Goal: Information Seeking & Learning: Find specific fact

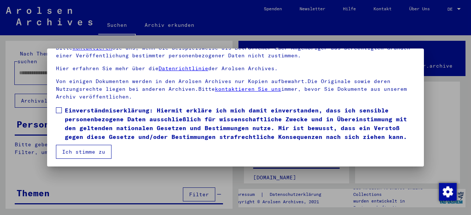
scroll to position [58, 0]
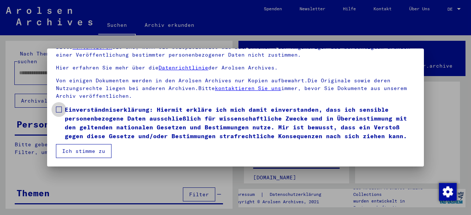
drag, startPoint x: 56, startPoint y: 97, endPoint x: 61, endPoint y: 110, distance: 13.3
click at [56, 105] on label "Einverständniserklärung: Hiermit erkläre ich mich damit einverstanden, dass ich…" at bounding box center [235, 122] width 359 height 35
click at [89, 152] on button "Ich stimme zu" at bounding box center [84, 151] width 56 height 14
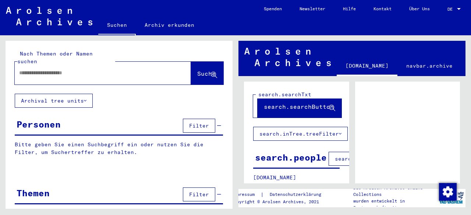
click at [118, 69] on input "text" at bounding box center [96, 73] width 154 height 8
type input "**********"
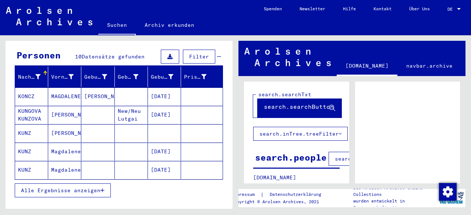
scroll to position [110, 0]
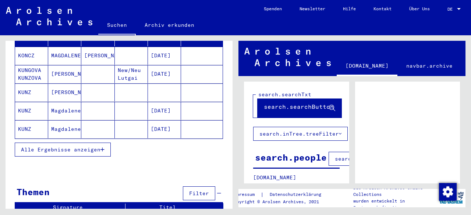
click at [71, 146] on span "Alle Ergebnisse anzeigen" at bounding box center [60, 149] width 79 height 7
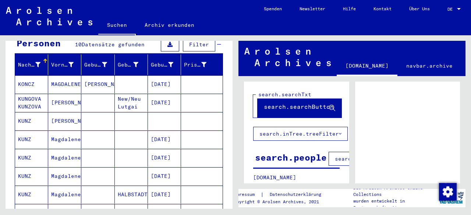
scroll to position [0, 0]
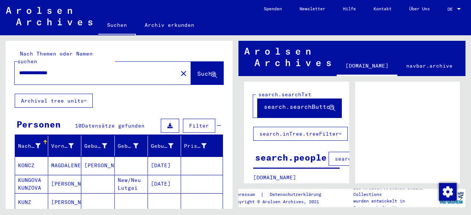
click at [188, 119] on button "Filter" at bounding box center [199, 126] width 32 height 14
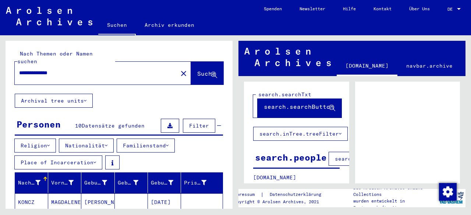
click at [52, 139] on button "Religion" at bounding box center [35, 146] width 42 height 14
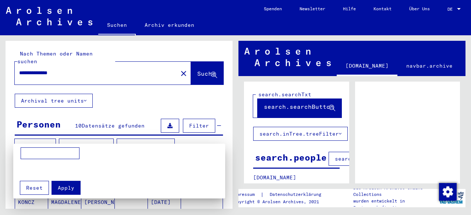
click at [48, 150] on input at bounding box center [50, 153] width 59 height 12
type input "*"
type input "****"
click at [102, 136] on div at bounding box center [235, 107] width 471 height 215
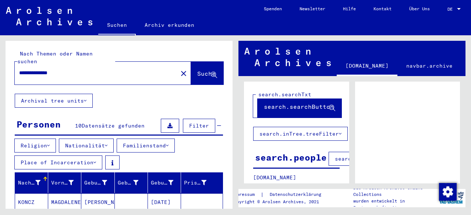
click at [57, 69] on input "**********" at bounding box center [96, 73] width 154 height 8
type input "**********"
click at [204, 119] on button "Filter" at bounding box center [199, 126] width 32 height 14
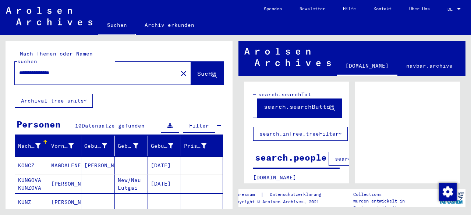
click at [201, 122] on span "Filter" at bounding box center [199, 125] width 20 height 7
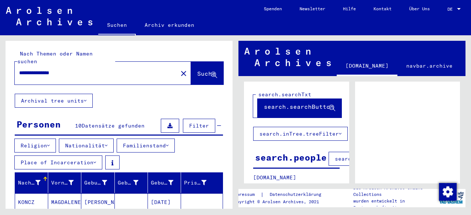
scroll to position [37, 0]
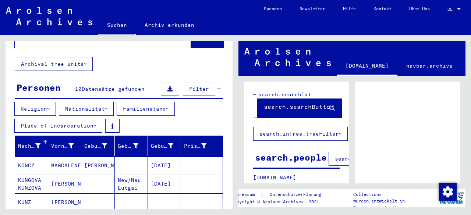
click at [77, 102] on button "Nationalität" at bounding box center [86, 109] width 55 height 14
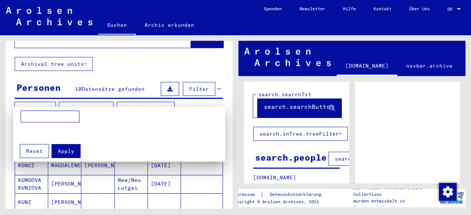
click at [62, 115] on input at bounding box center [50, 117] width 59 height 12
type input "*******"
click at [77, 146] on button "Apply" at bounding box center [65, 151] width 29 height 14
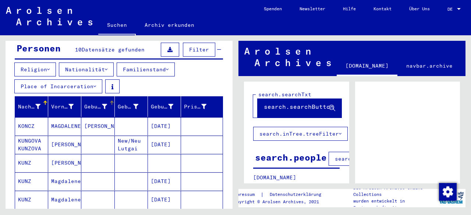
scroll to position [110, 0]
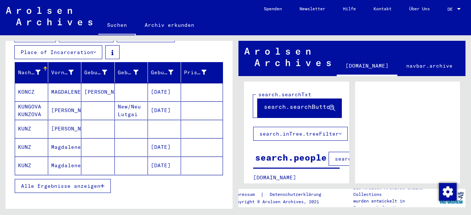
click at [93, 183] on span "Alle Ergebnisse anzeigen" at bounding box center [60, 186] width 79 height 7
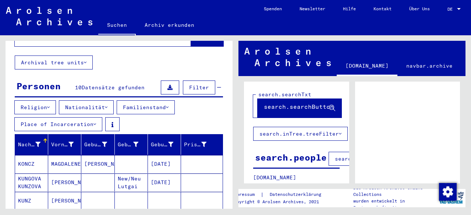
scroll to position [37, 0]
